Goal: Task Accomplishment & Management: Manage account settings

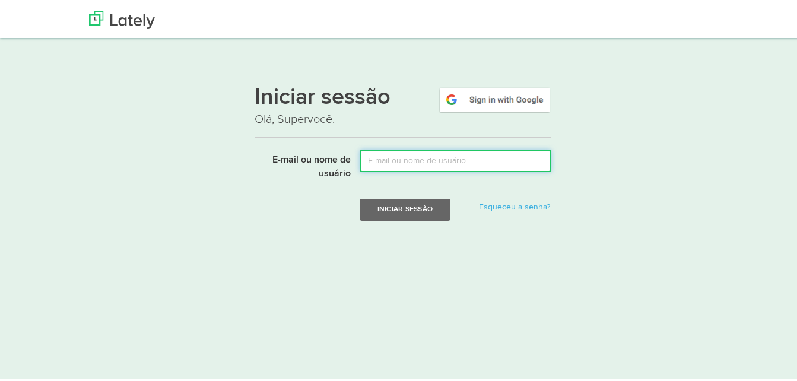
click at [454, 156] on input "E-mail ou nome de usuário" at bounding box center [456, 158] width 192 height 23
type input "[PERSON_NAME][EMAIL_ADDRESS][DOMAIN_NAME]"
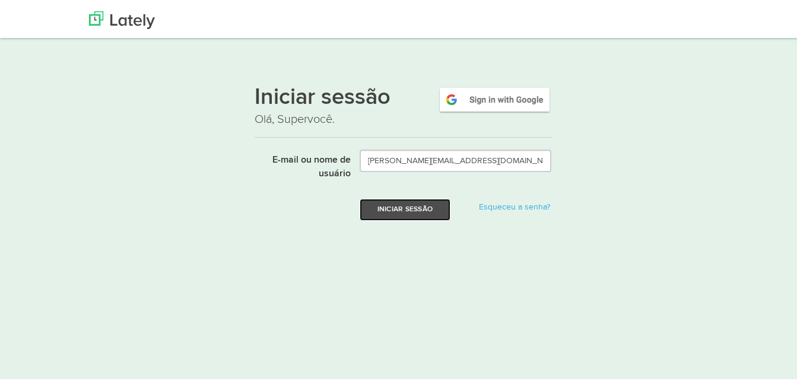
click at [424, 206] on button "Iniciar sessão" at bounding box center [405, 207] width 91 height 22
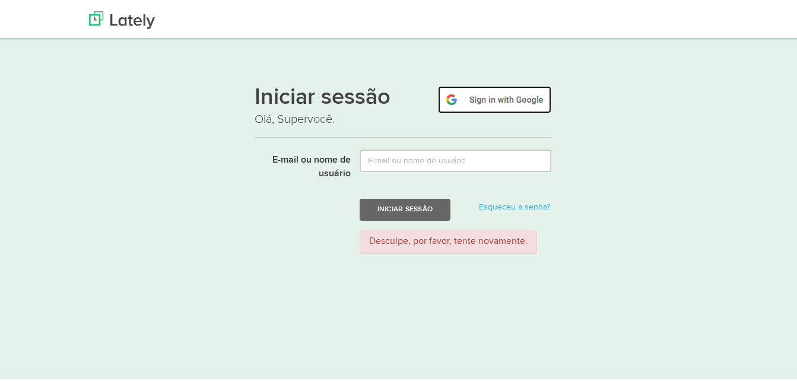
click at [483, 95] on img at bounding box center [494, 97] width 113 height 27
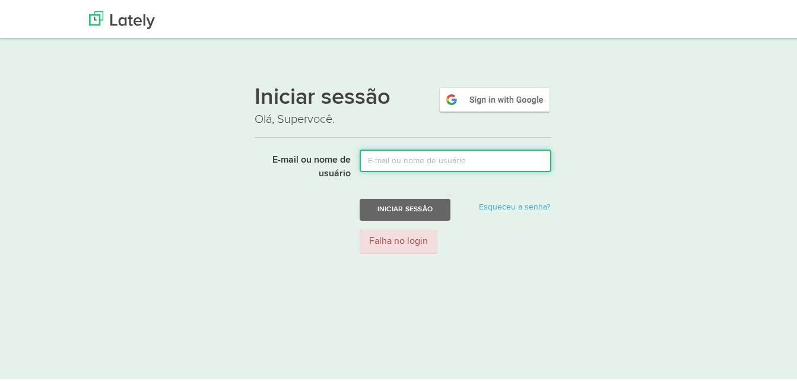
click at [417, 164] on input "E-mail ou nome de usuário" at bounding box center [456, 158] width 192 height 23
type input "louise.janen@gmail.com"
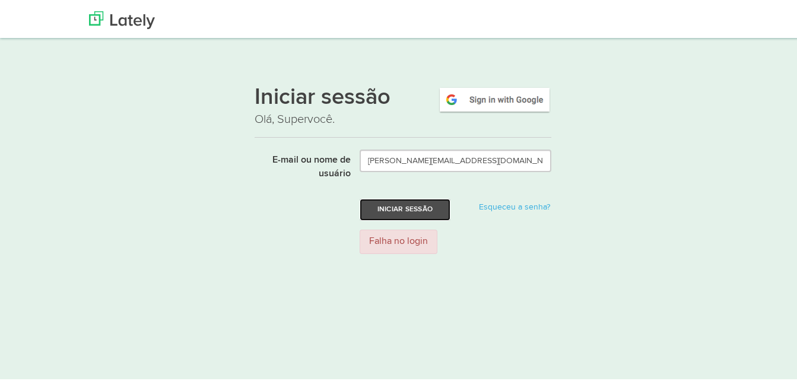
click at [415, 209] on button "Iniciar sessão" at bounding box center [405, 207] width 91 height 22
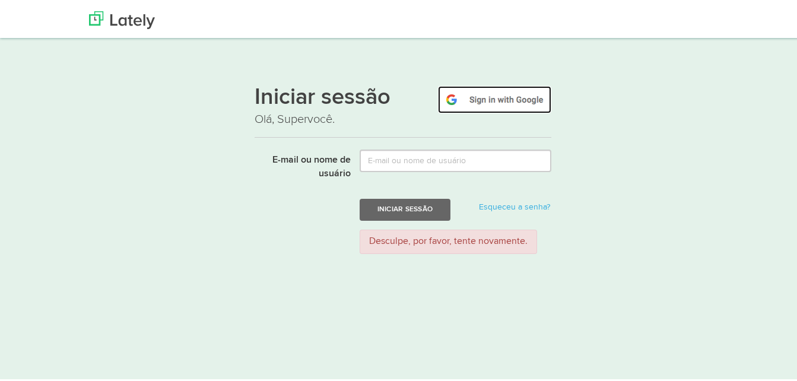
click at [484, 103] on img at bounding box center [494, 97] width 113 height 27
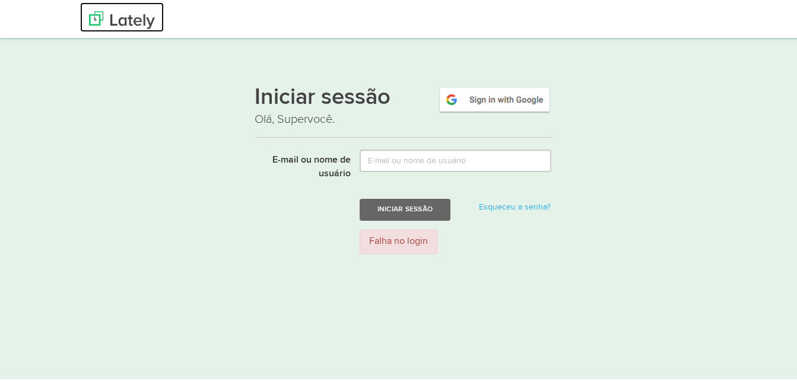
click at [139, 16] on img at bounding box center [122, 18] width 66 height 18
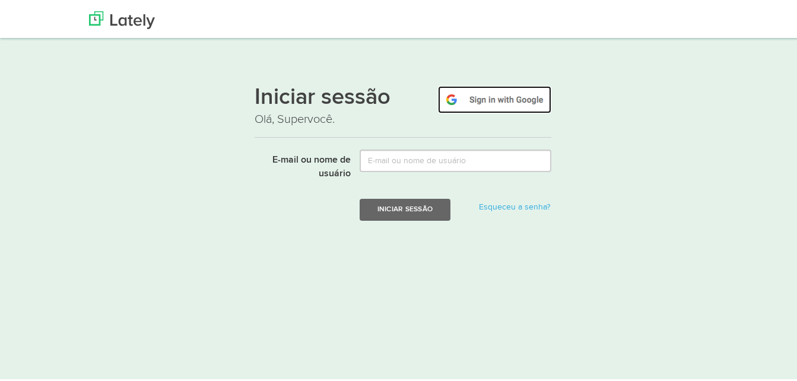
click at [473, 102] on img at bounding box center [494, 97] width 113 height 27
